Goal: Communication & Community: Participate in discussion

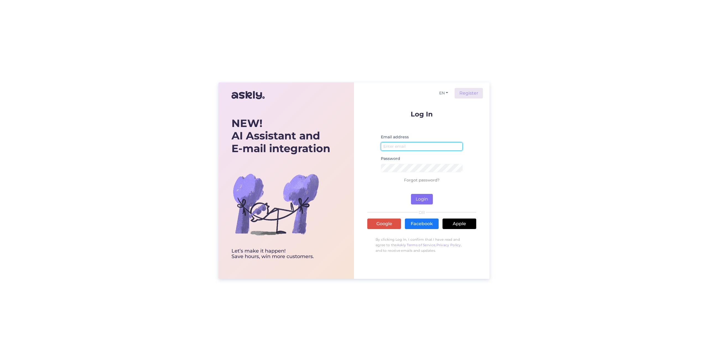
type input "[EMAIL_ADDRESS][DOMAIN_NAME]"
click at [420, 198] on button "Login" at bounding box center [422, 199] width 22 height 11
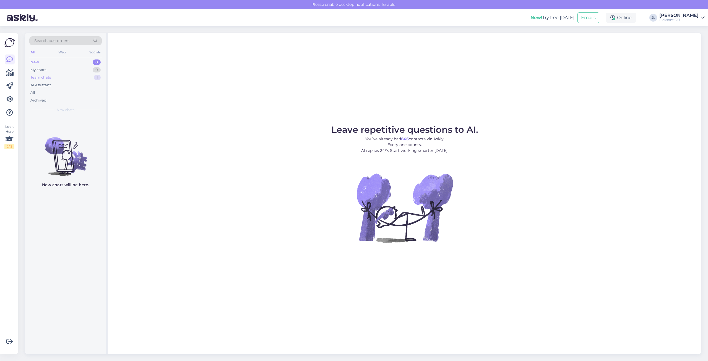
click at [66, 80] on div "Team chats 1" at bounding box center [65, 78] width 72 height 8
click at [61, 124] on div "Suur tänu Teile :)!" at bounding box center [71, 126] width 63 height 5
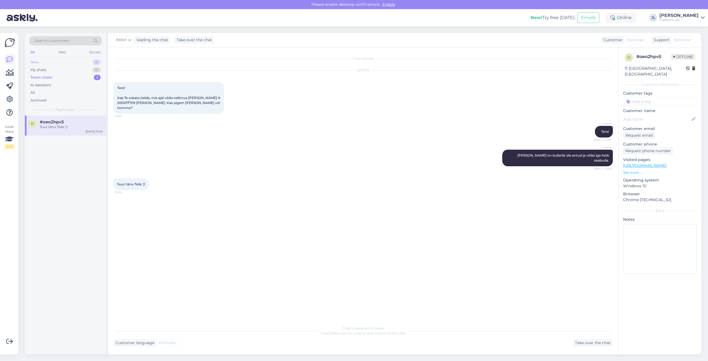
click at [53, 64] on div "New 0" at bounding box center [65, 62] width 72 height 8
